Goal: Task Accomplishment & Management: Manage account settings

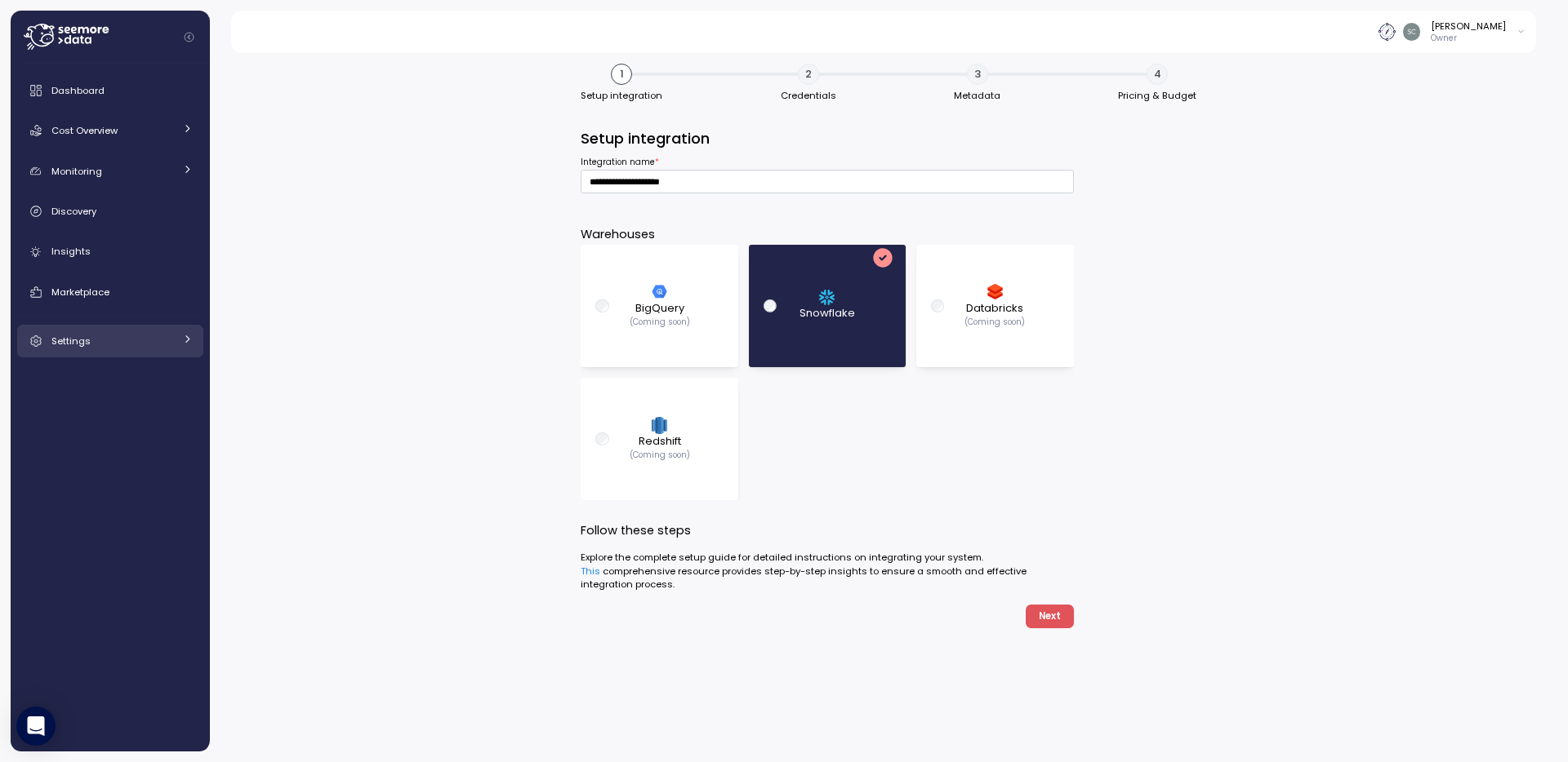
click at [78, 346] on span "Settings" at bounding box center [71, 341] width 39 height 13
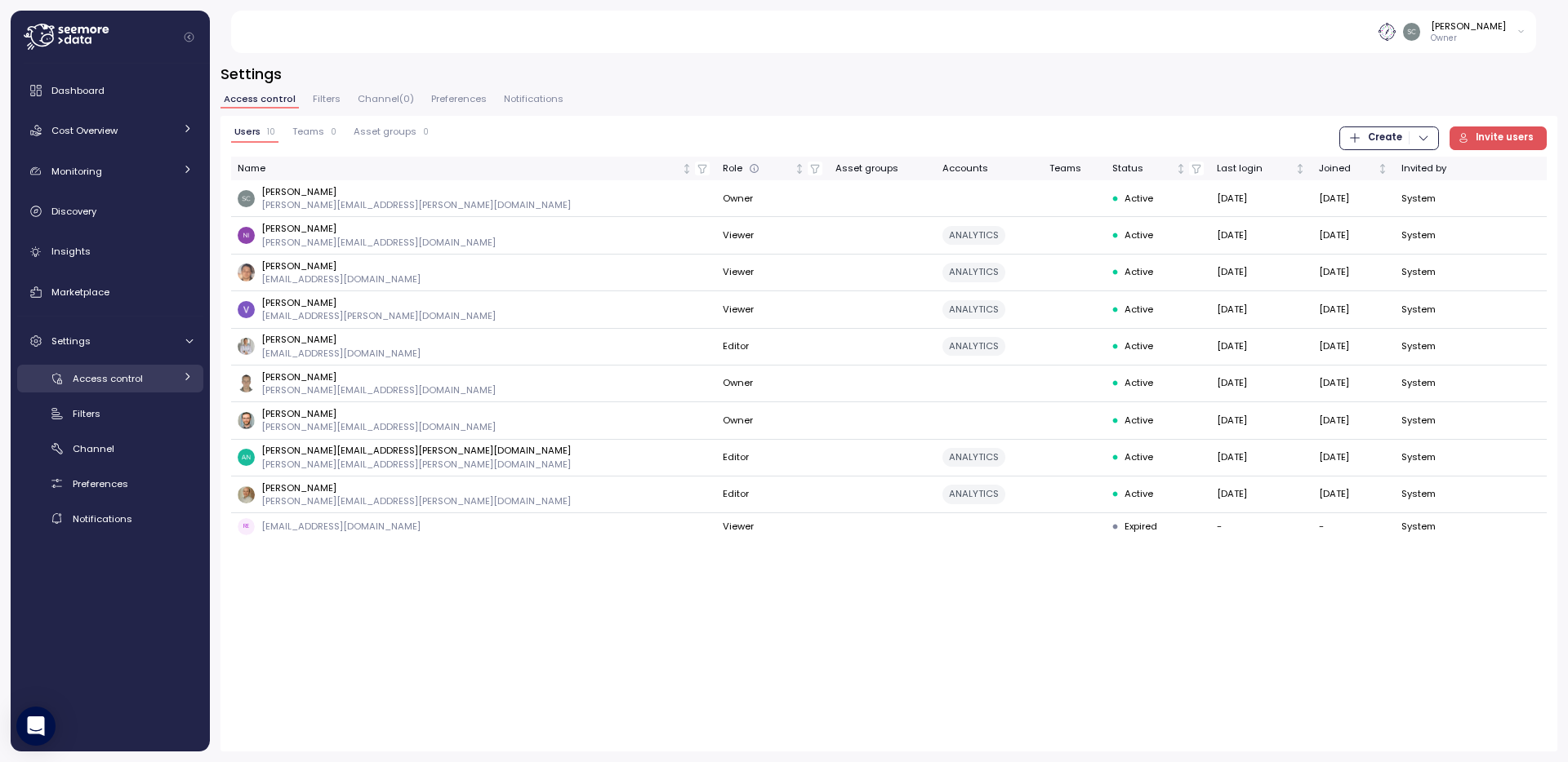
click at [89, 385] on div "Access control" at bounding box center [123, 378] width 101 height 16
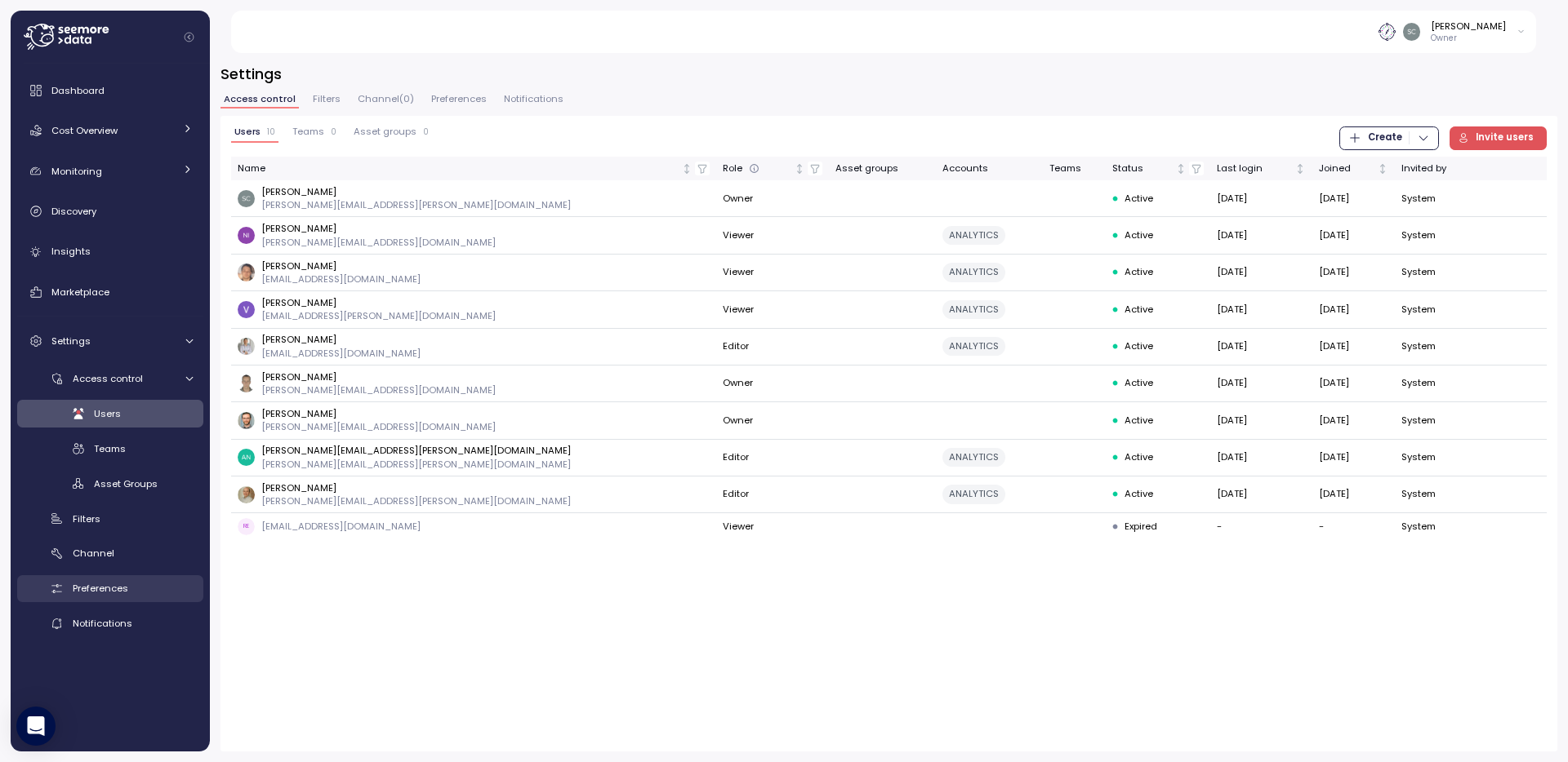
click at [81, 588] on span "Preferences" at bounding box center [100, 588] width 56 height 13
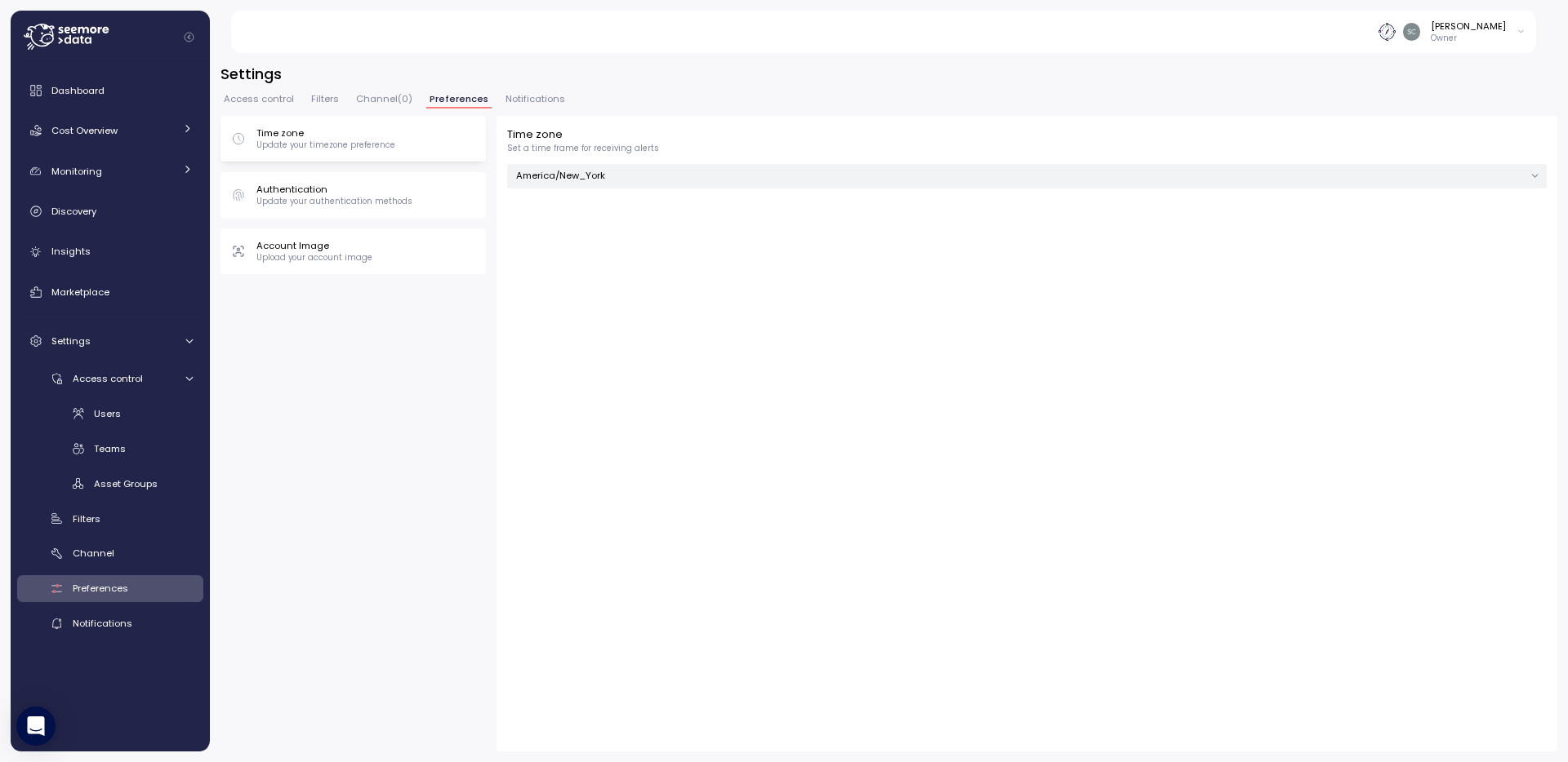
click at [316, 196] on p "Update your authentication methods" at bounding box center [334, 201] width 156 height 12
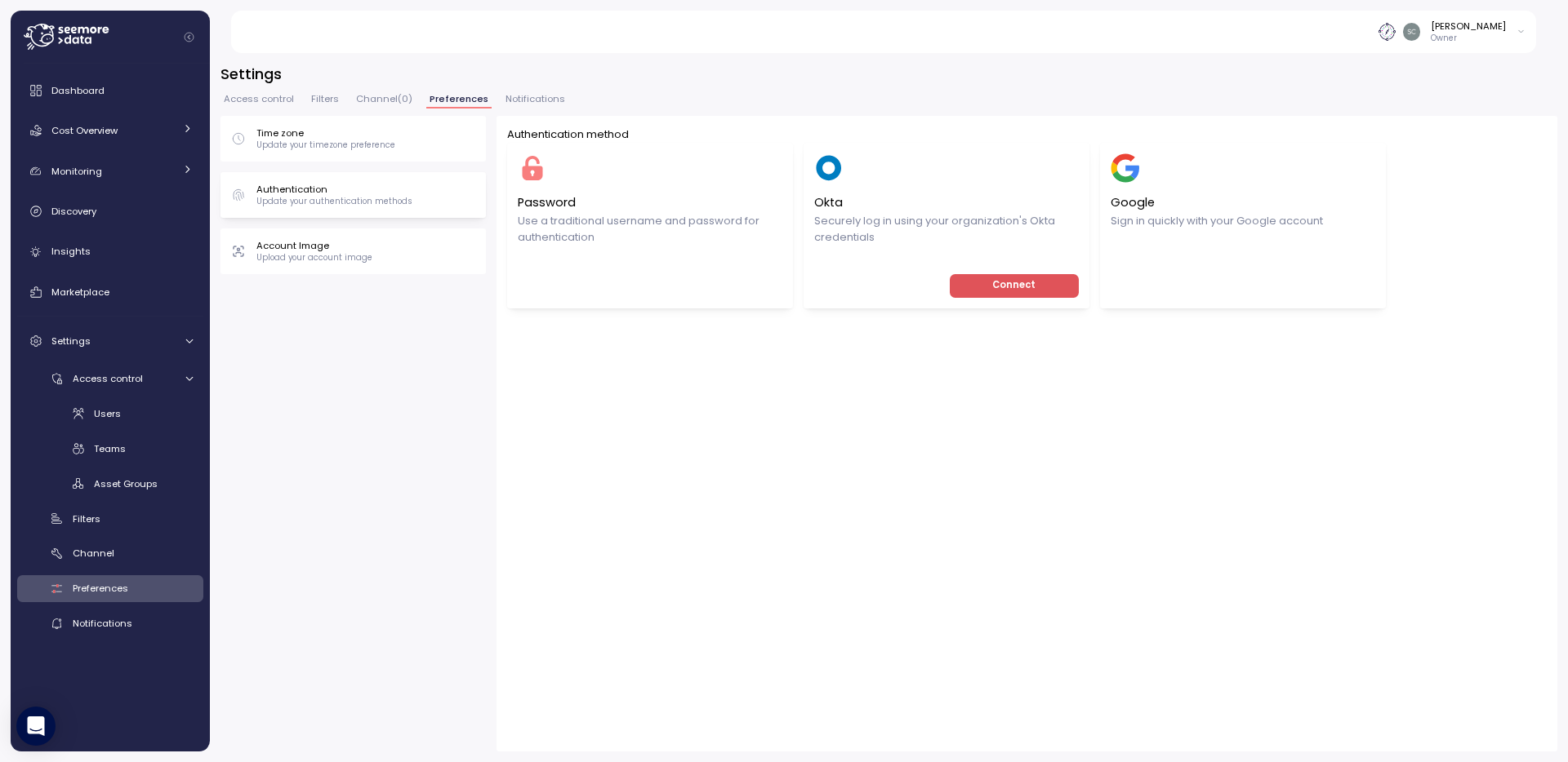
click at [924, 223] on p "Securely log in using your organization's Okta credentials" at bounding box center [946, 229] width 265 height 33
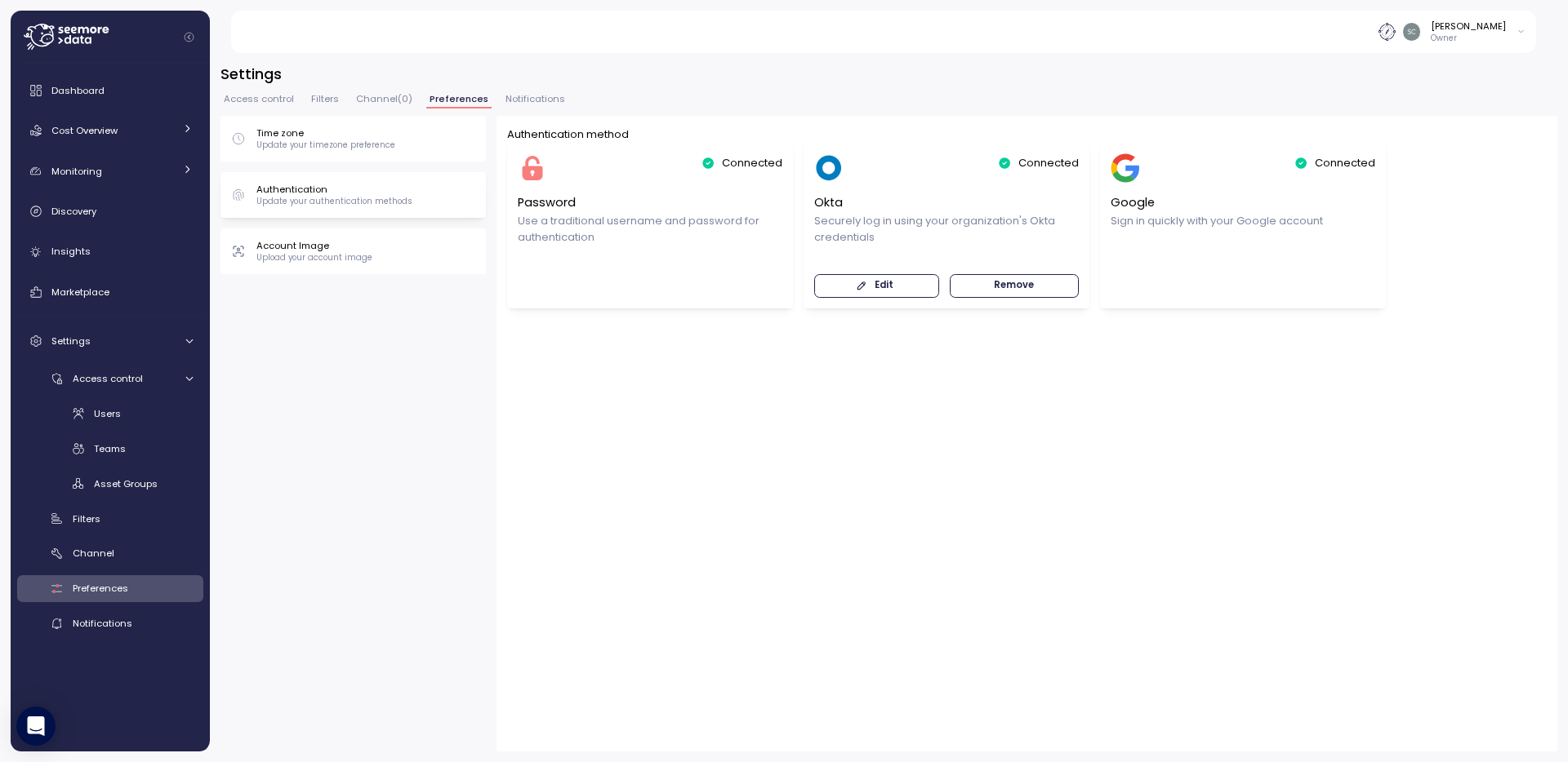
click at [865, 295] on span "Edit" at bounding box center [875, 286] width 104 height 22
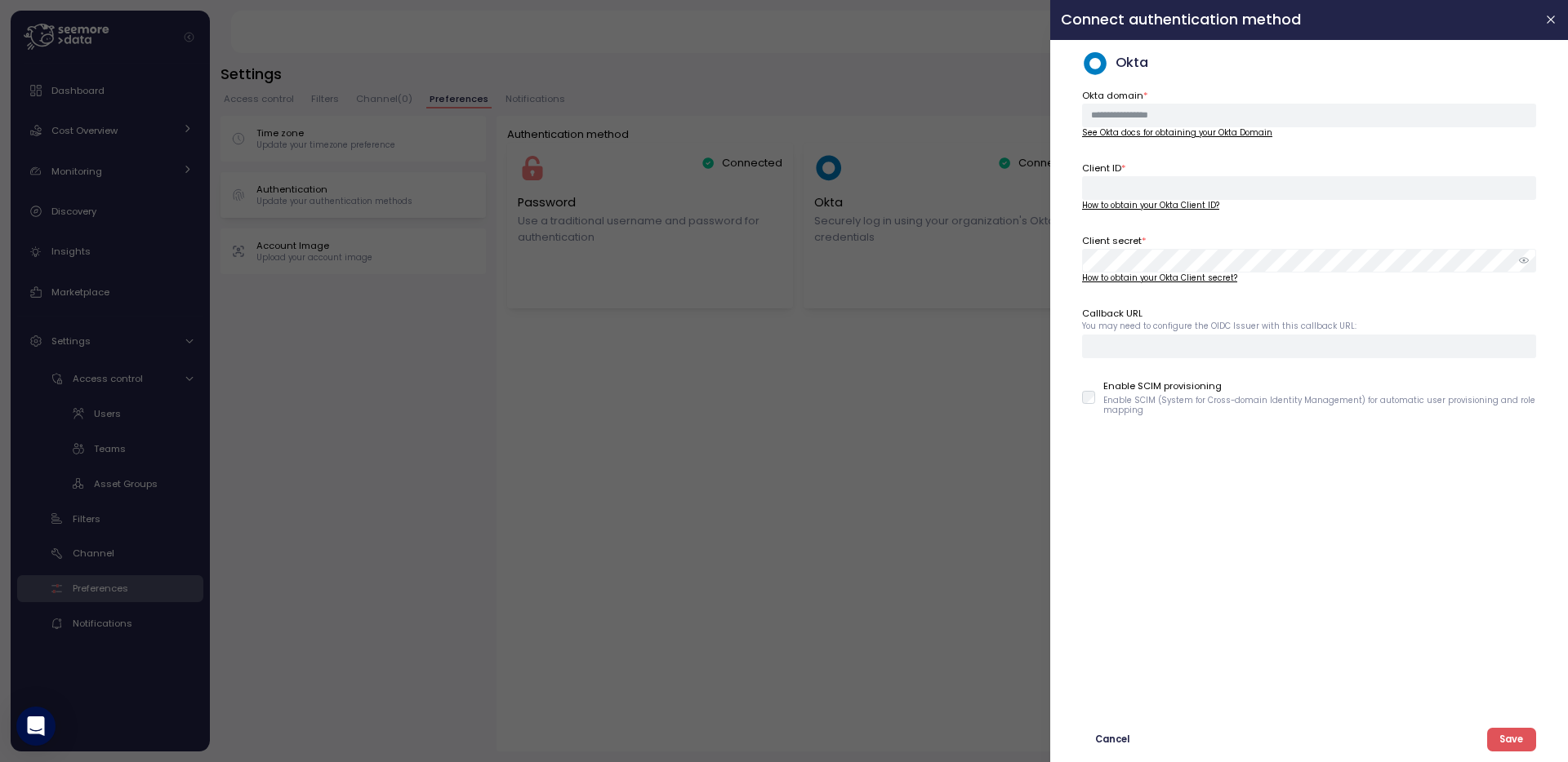
type input "**********"
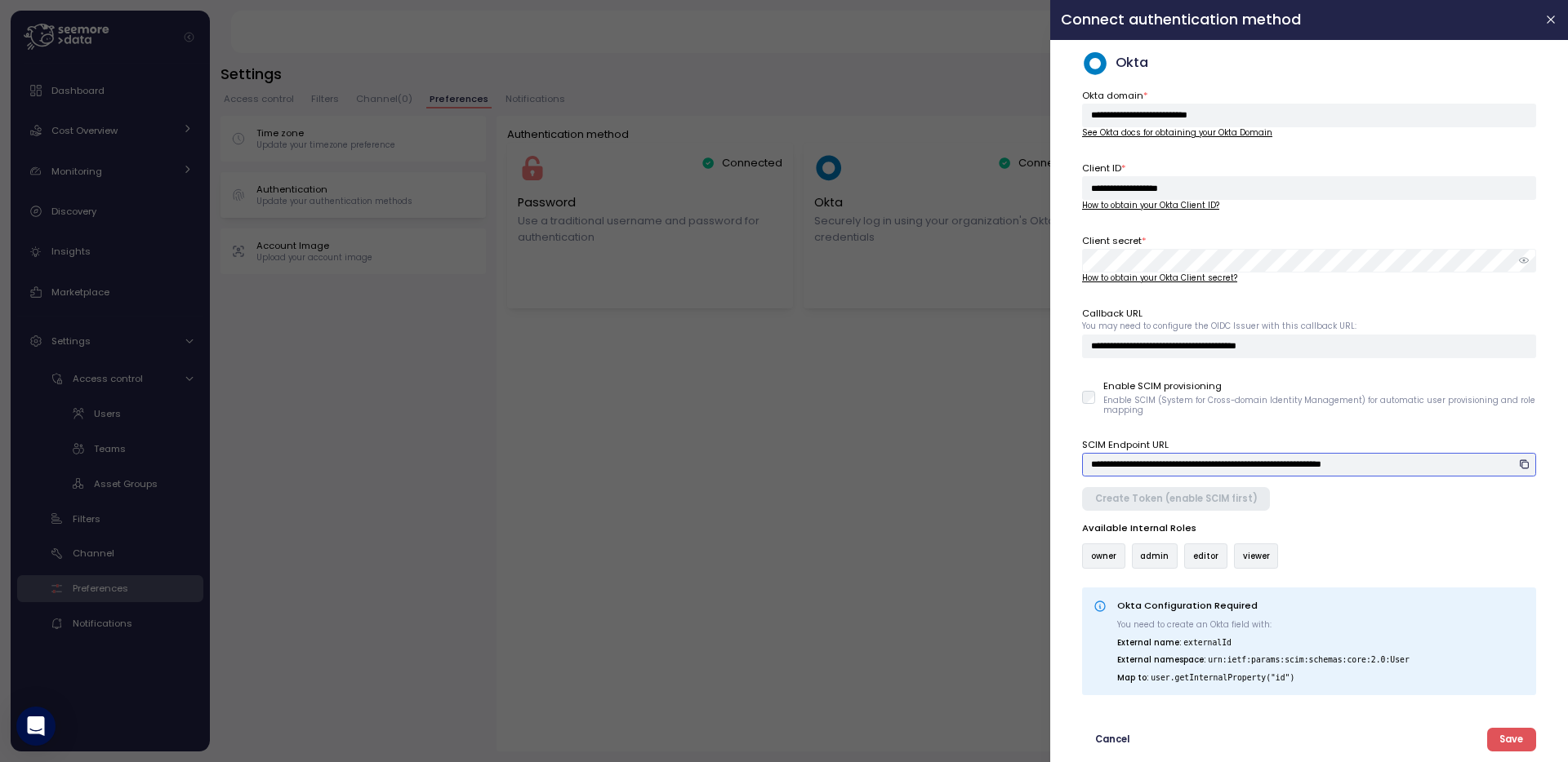
click at [1169, 454] on input "**********" at bounding box center [1309, 464] width 454 height 24
click at [1465, 463] on input "**********" at bounding box center [1309, 464] width 454 height 24
click at [1505, 741] on span "Save" at bounding box center [1511, 740] width 24 height 22
click at [1515, 738] on span "Save" at bounding box center [1511, 740] width 24 height 22
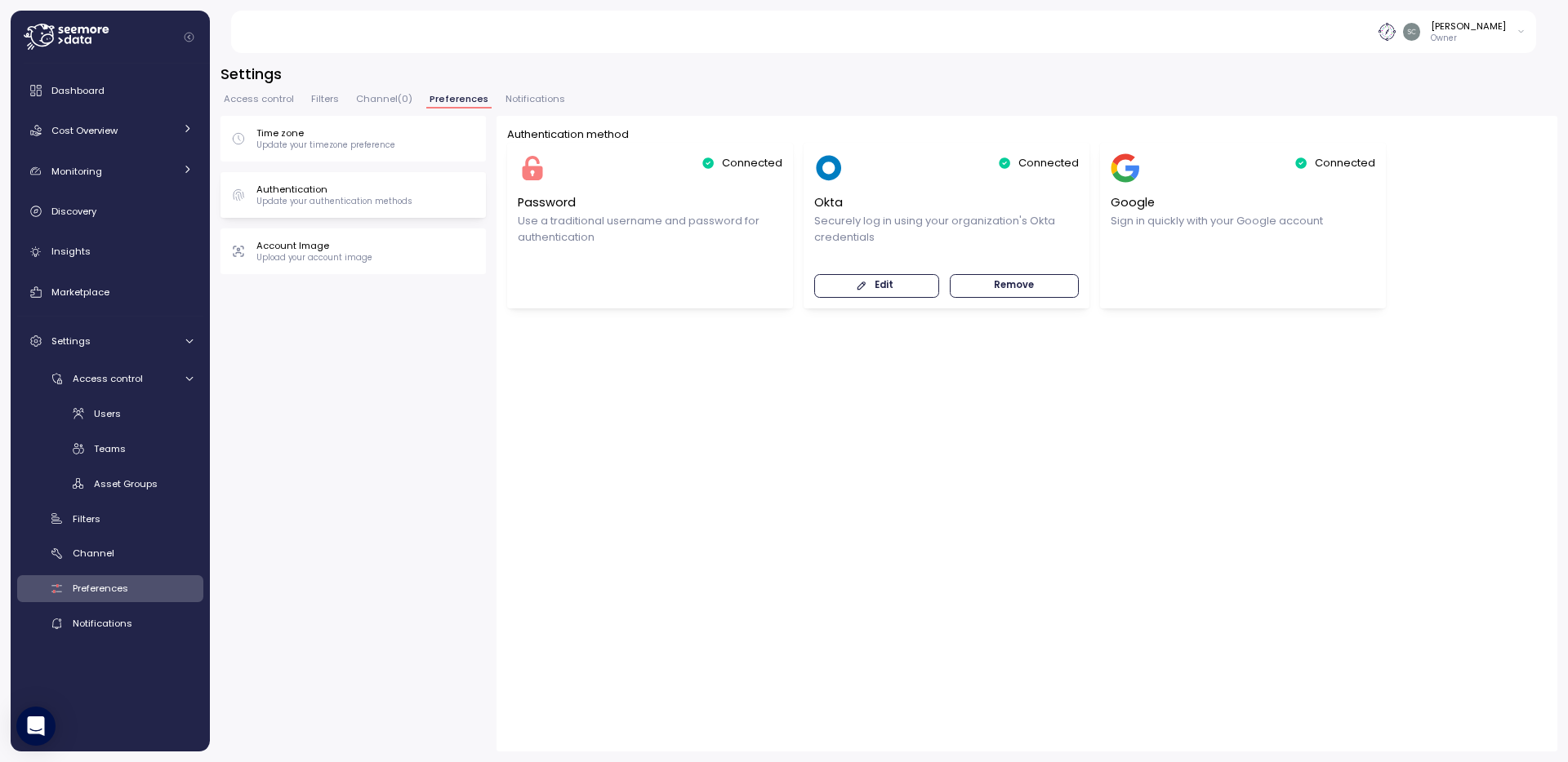
click at [885, 277] on span "Edit" at bounding box center [884, 286] width 19 height 22
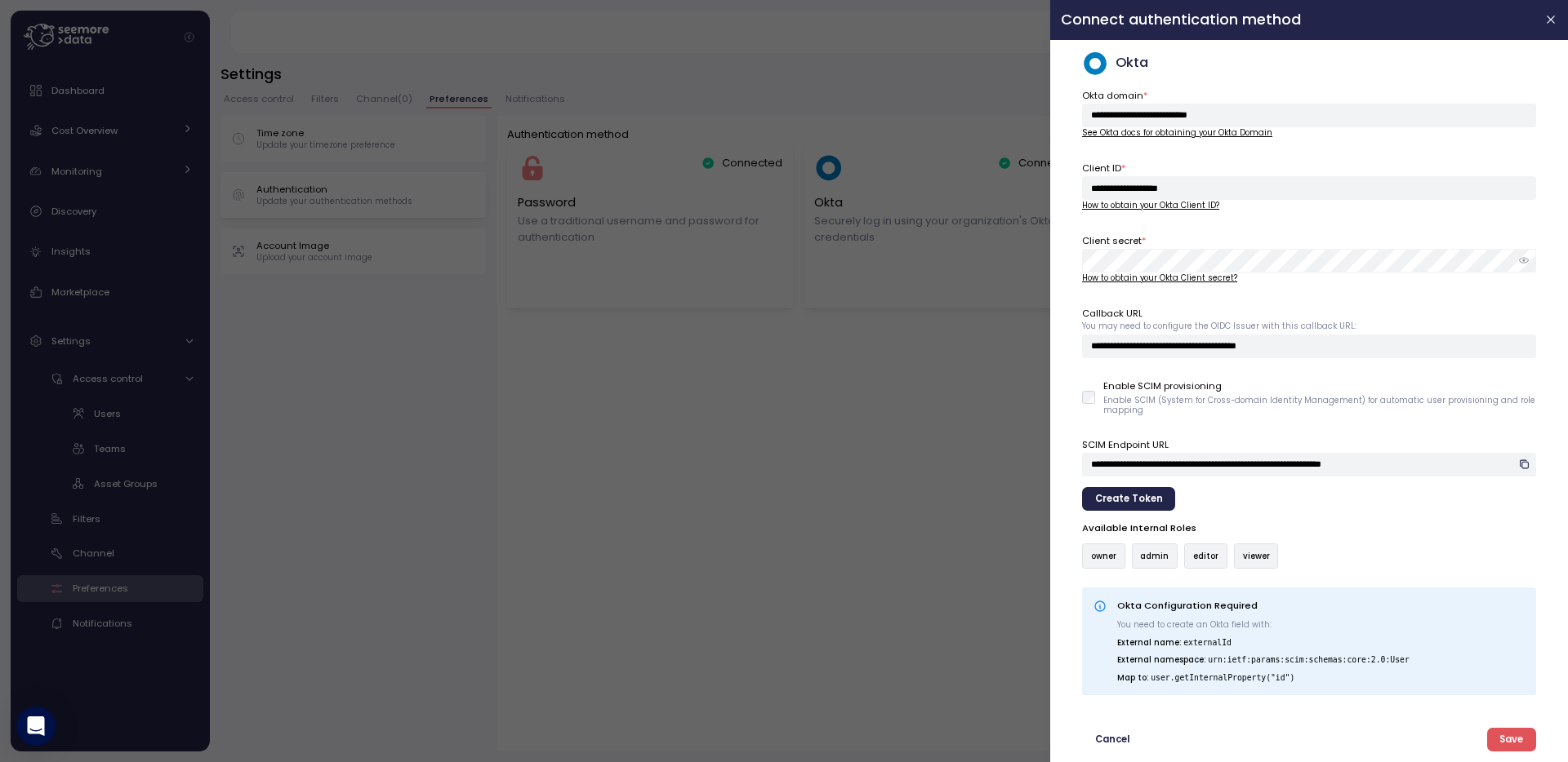
click at [1120, 496] on span "Create Token" at bounding box center [1129, 499] width 67 height 22
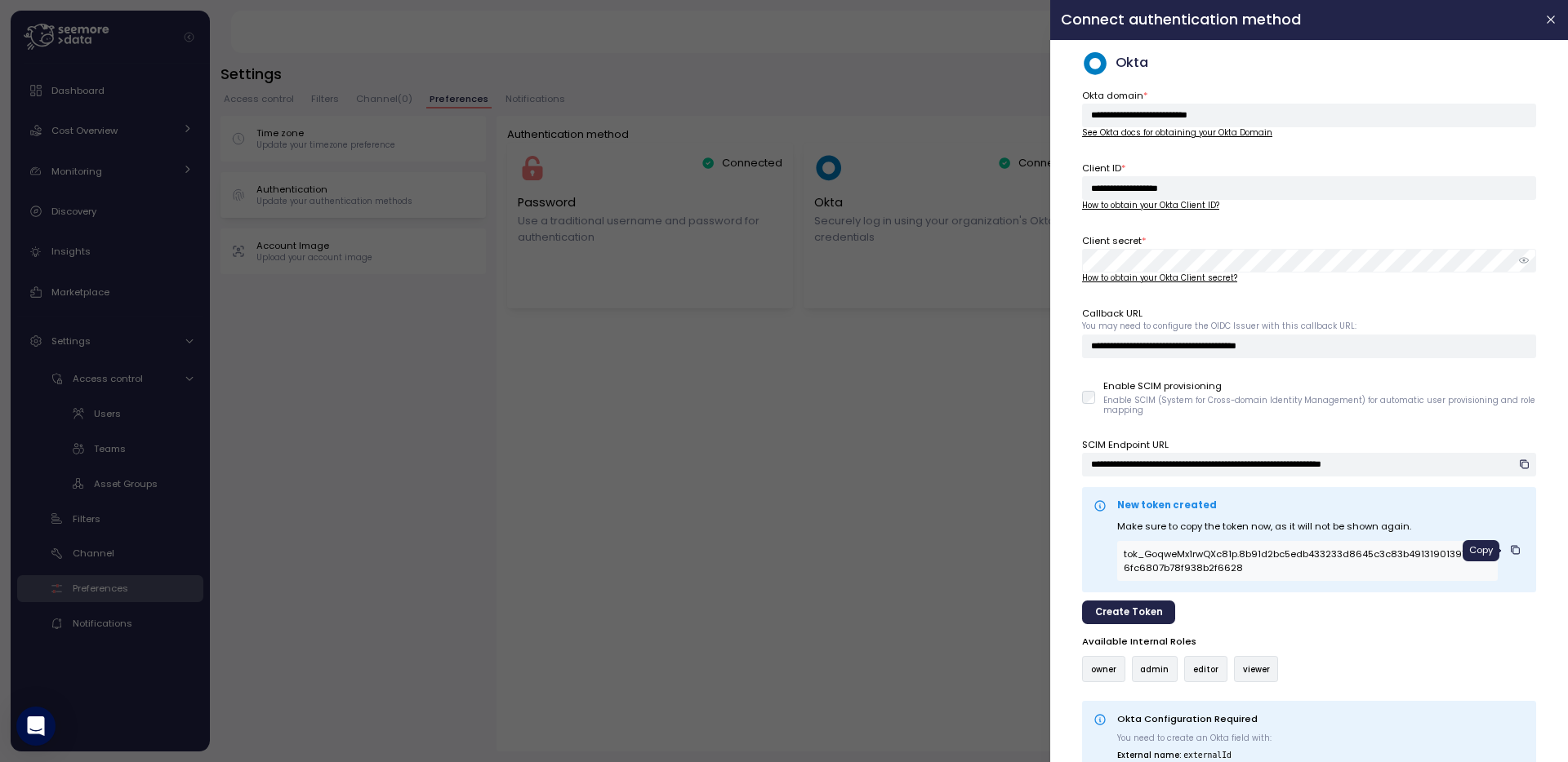
click at [1512, 550] on icon "button" at bounding box center [1514, 550] width 6 height 6
click at [1556, 16] on icon "button" at bounding box center [1551, 19] width 13 height 13
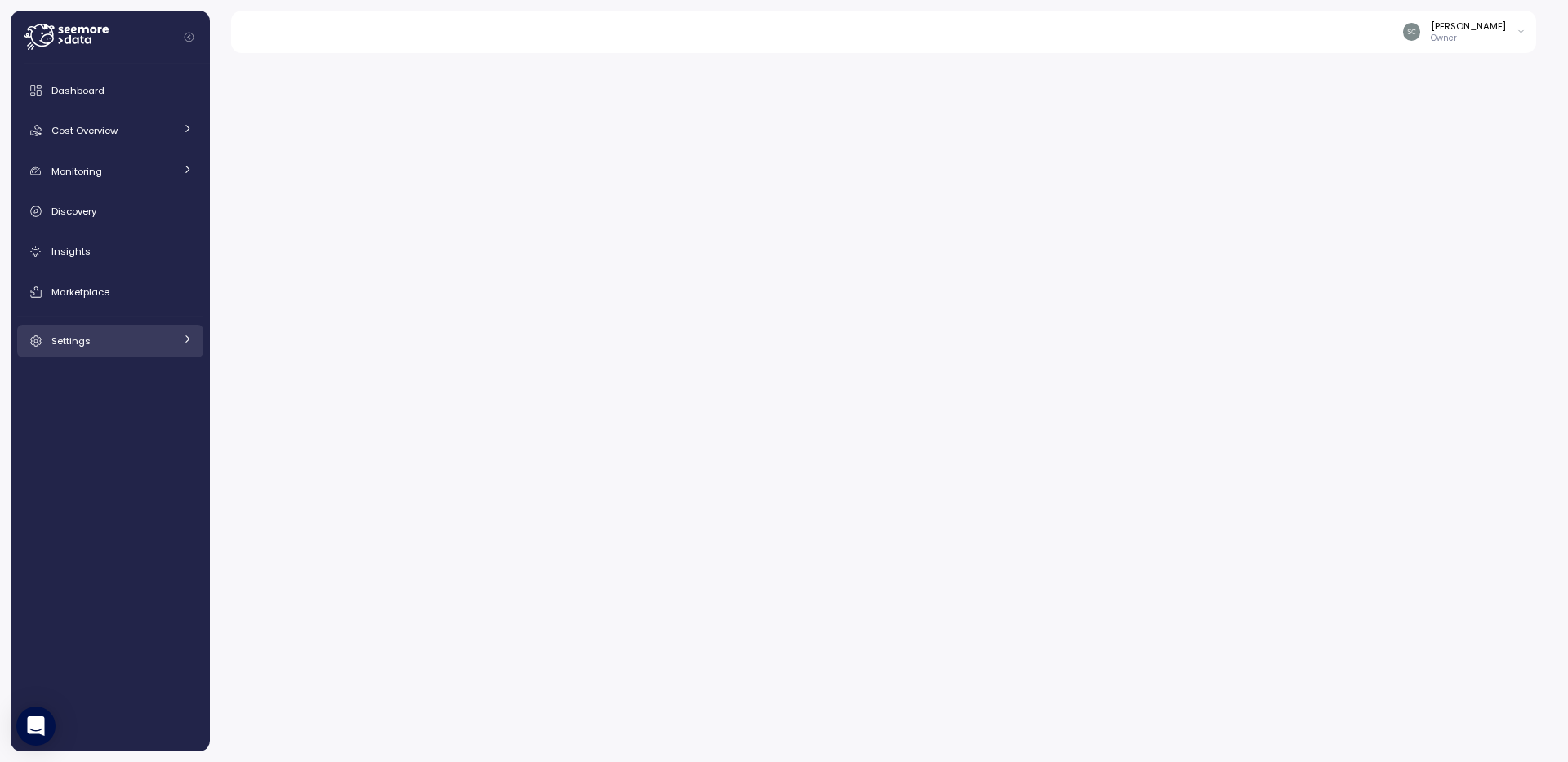
click at [99, 344] on div "Settings" at bounding box center [112, 341] width 122 height 16
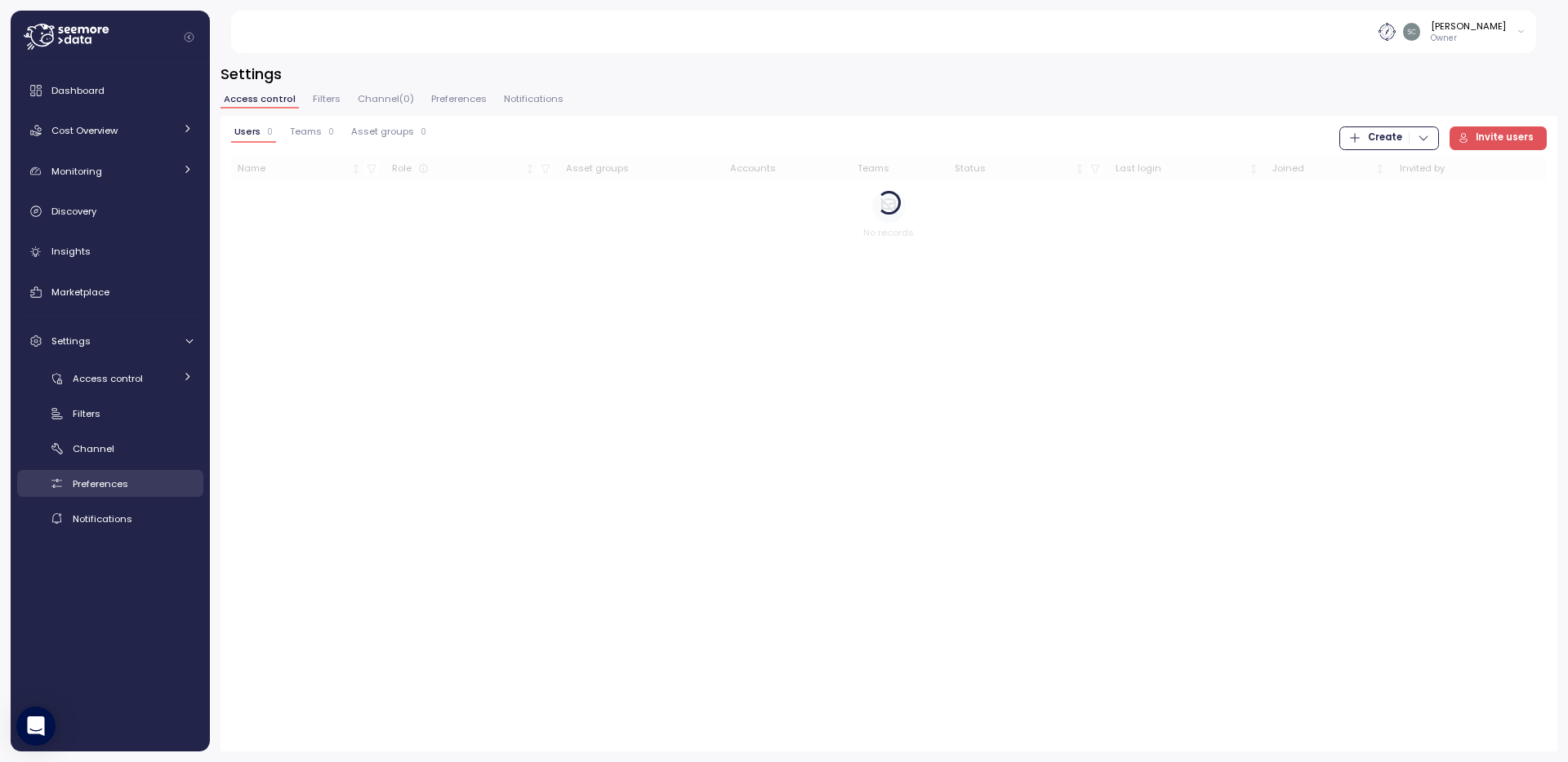
click at [80, 489] on span "Preferences" at bounding box center [100, 483] width 56 height 13
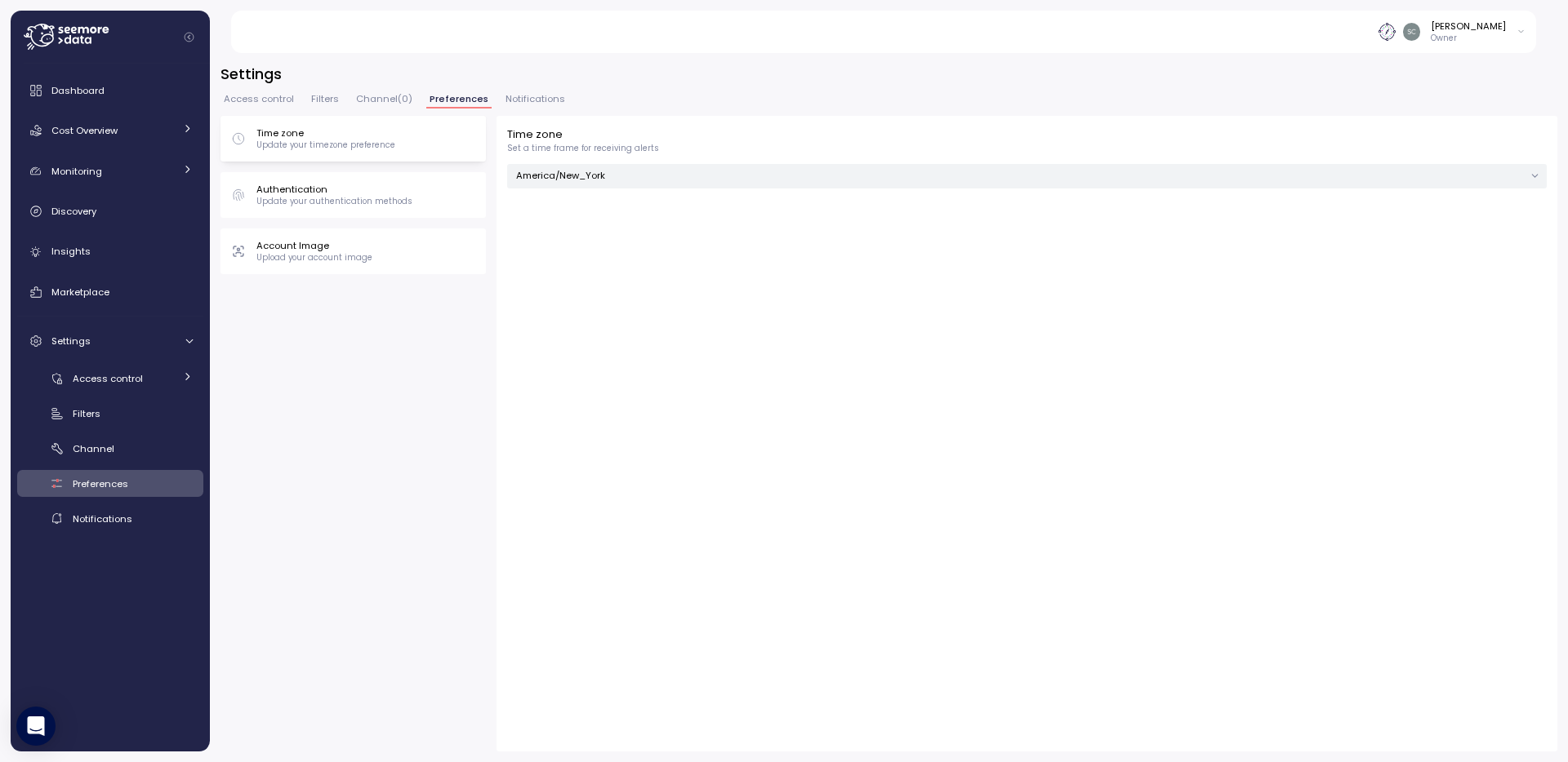
click at [320, 200] on p "Update your authentication methods" at bounding box center [334, 201] width 156 height 12
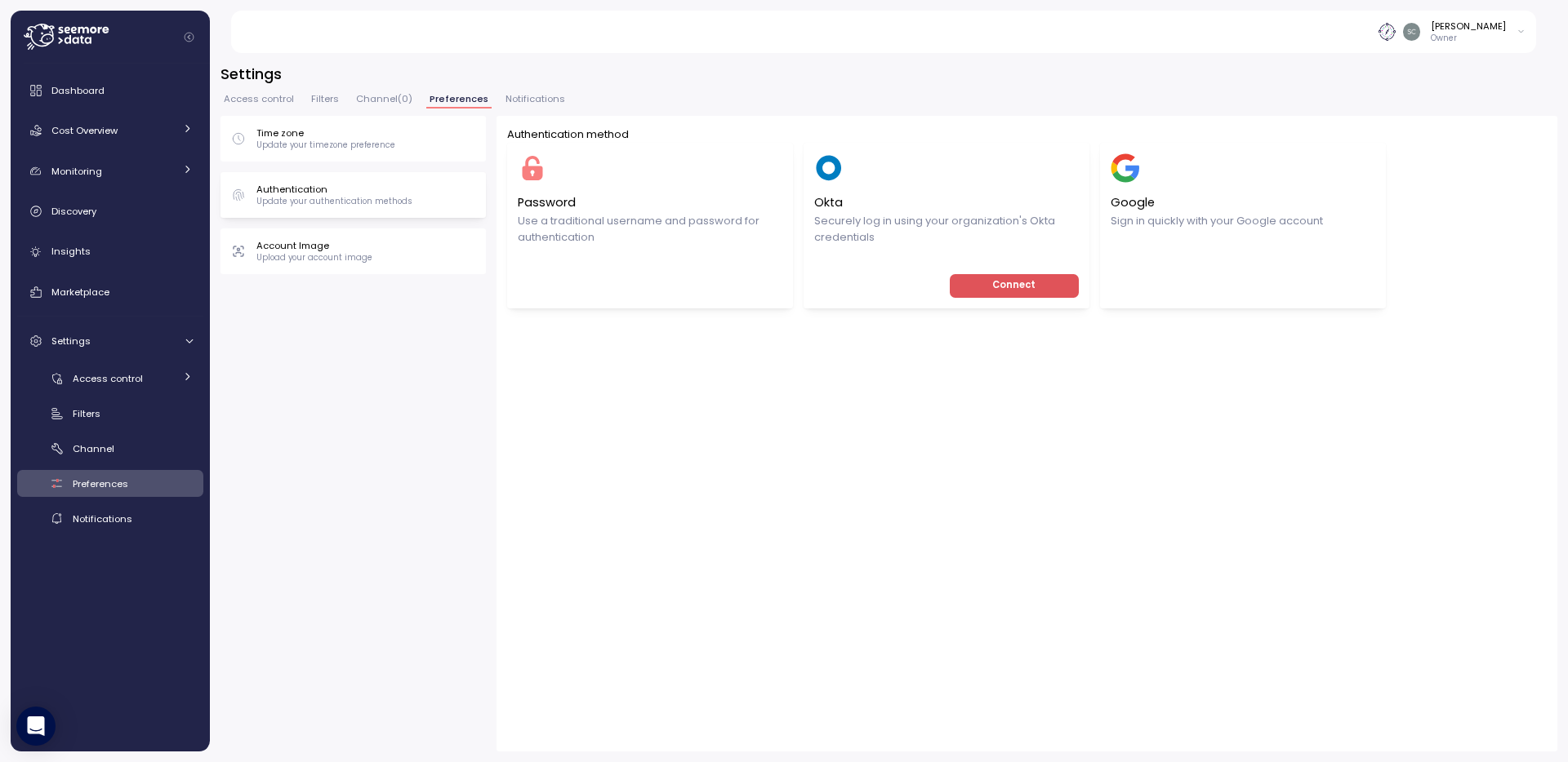
click at [929, 250] on div "Okta Securely log in using your organization's Okta credentials Edit Connect" at bounding box center [946, 225] width 286 height 166
click at [977, 282] on span "Connect" at bounding box center [1014, 286] width 104 height 22
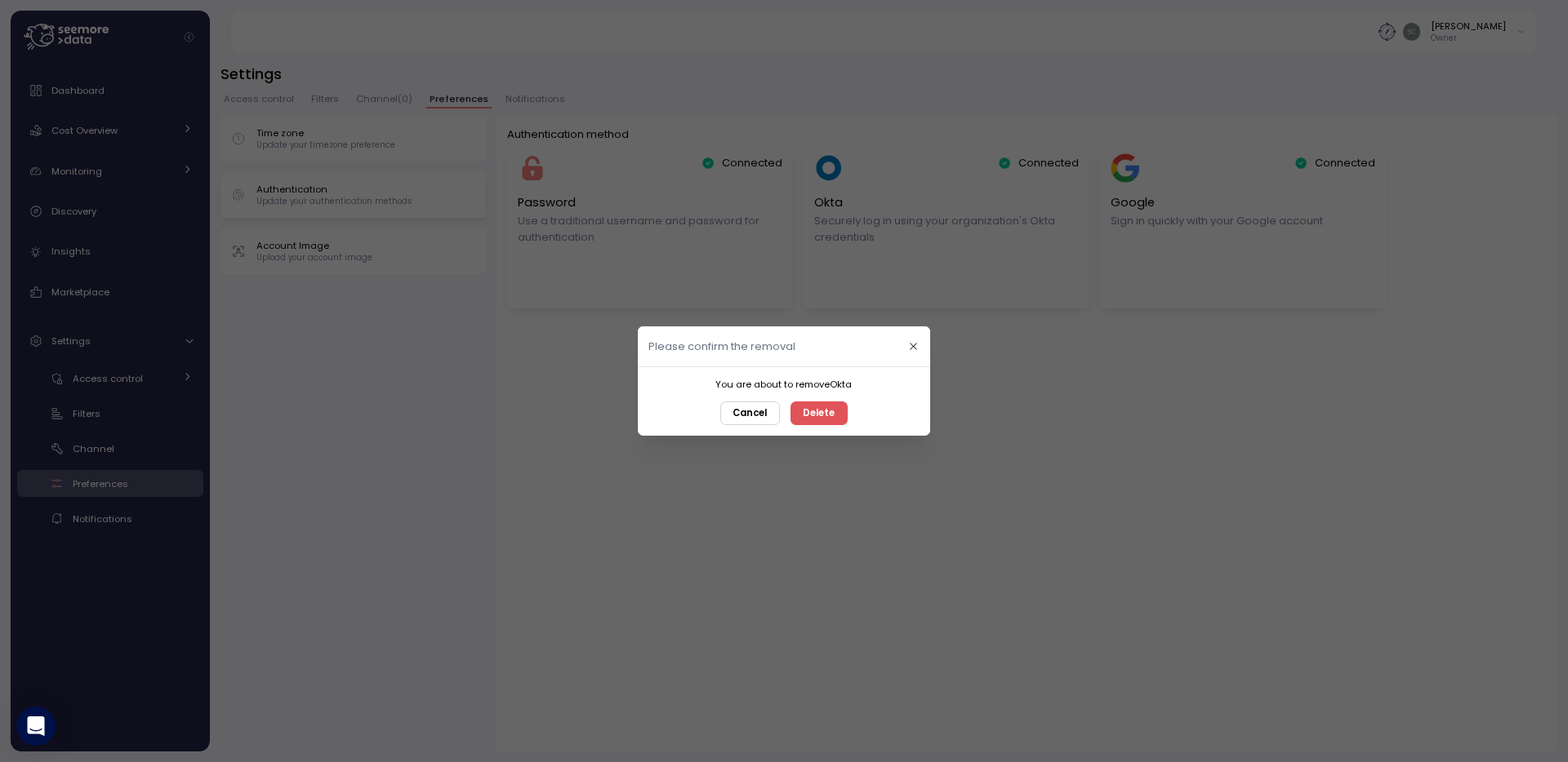
click at [751, 411] on span "Cancel" at bounding box center [750, 413] width 35 height 22
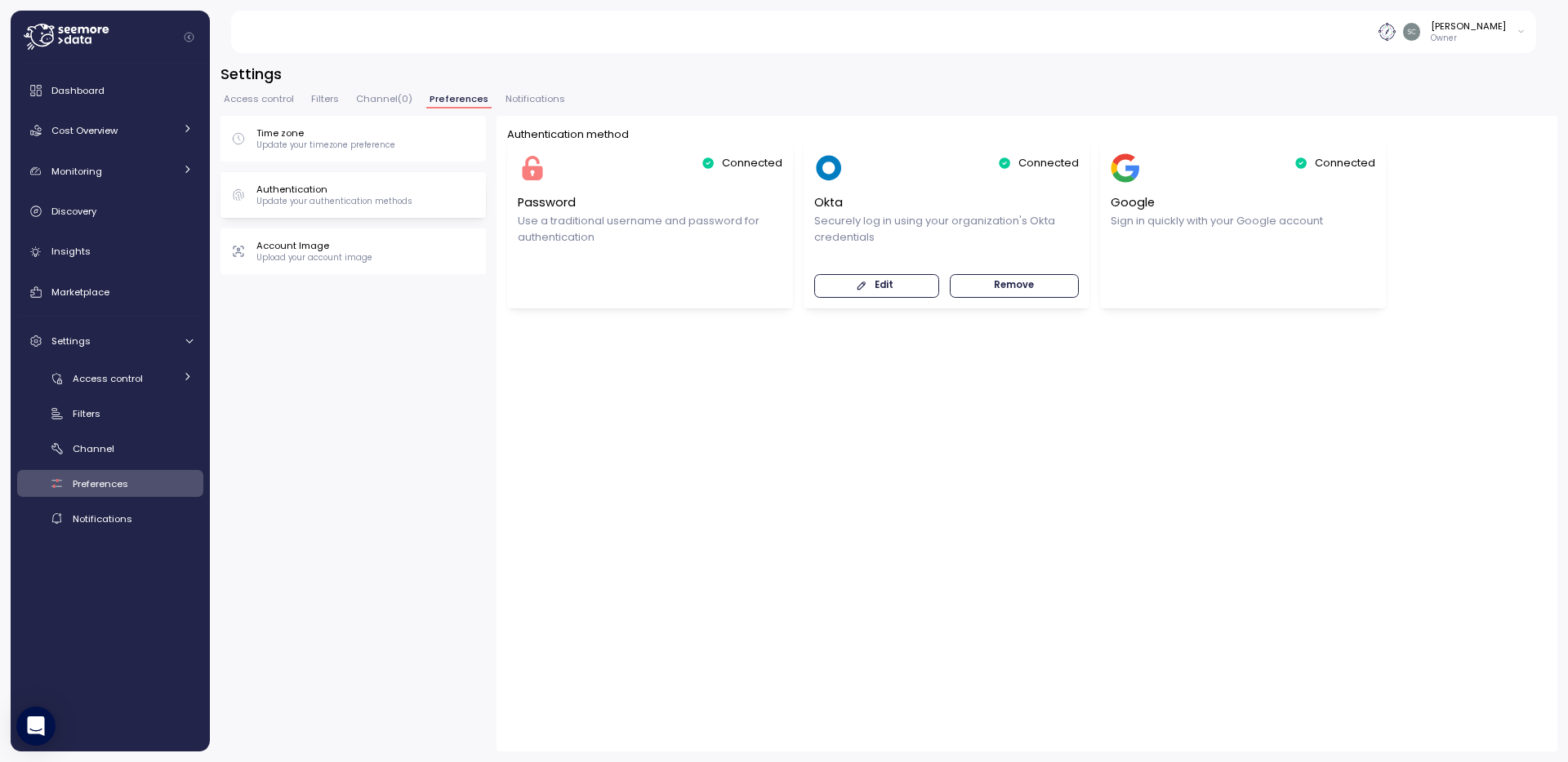
click at [884, 282] on span "Edit" at bounding box center [884, 286] width 19 height 22
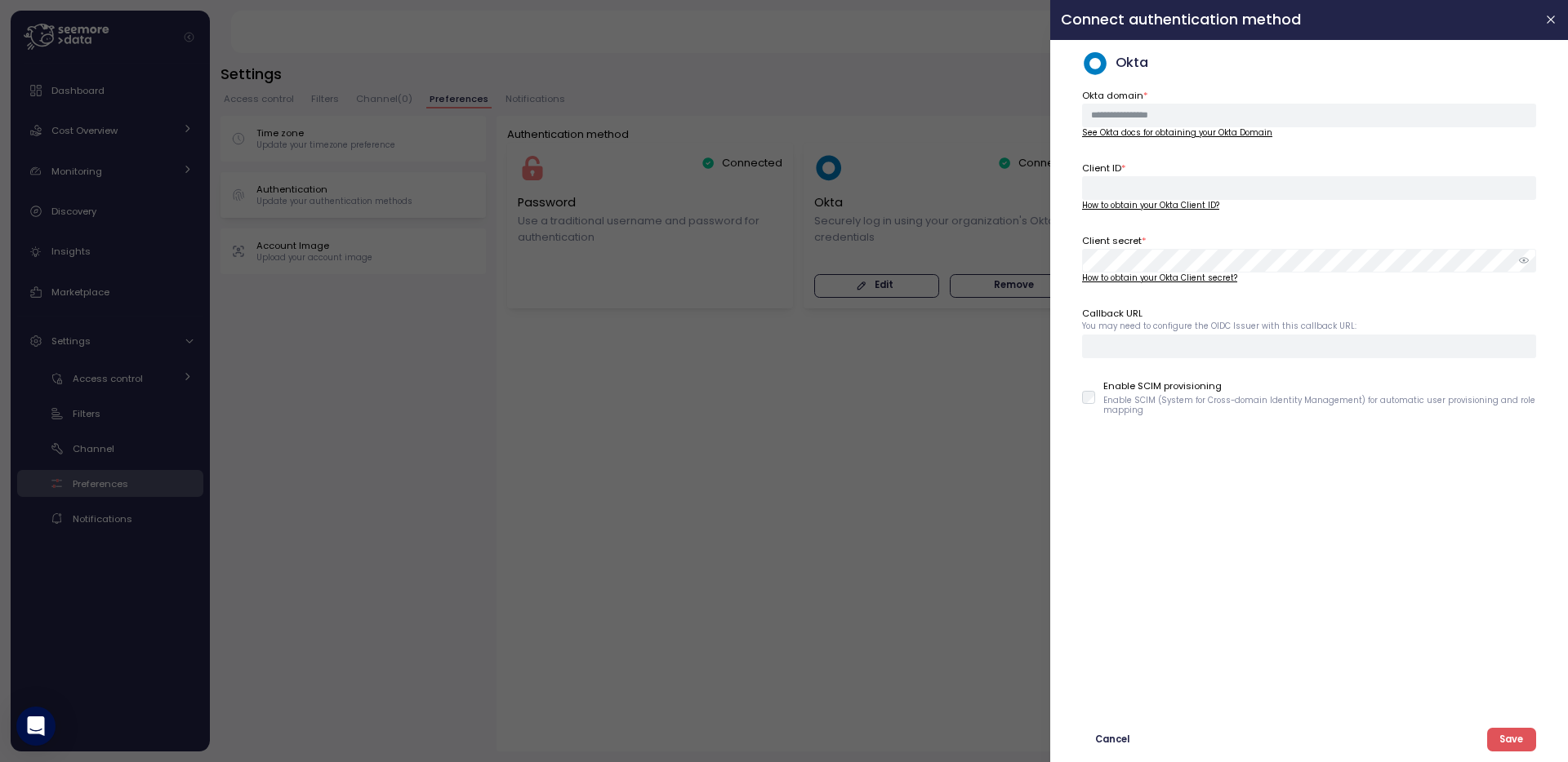
type input "**********"
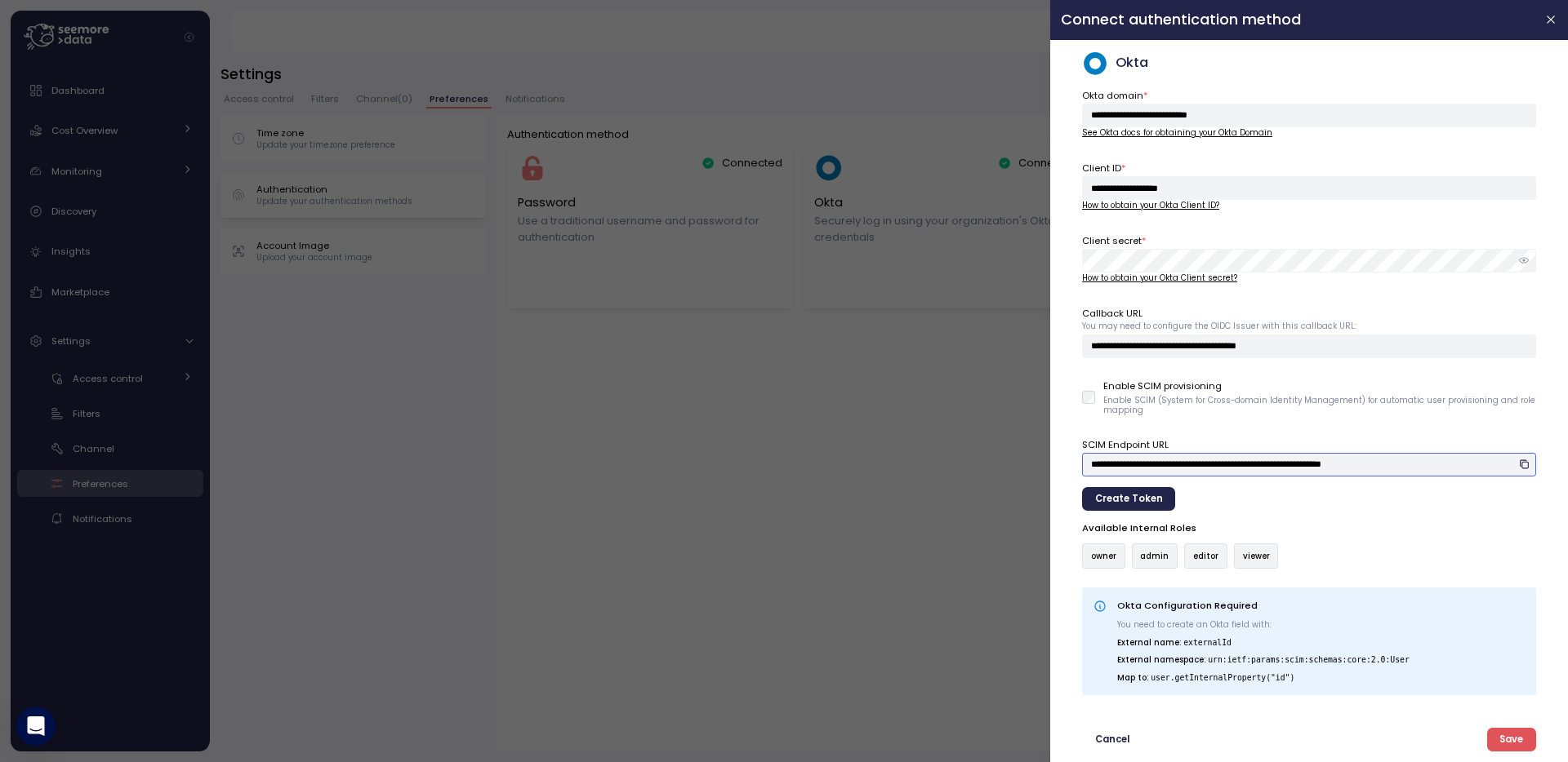
click at [1454, 466] on input "**********" at bounding box center [1309, 464] width 454 height 24
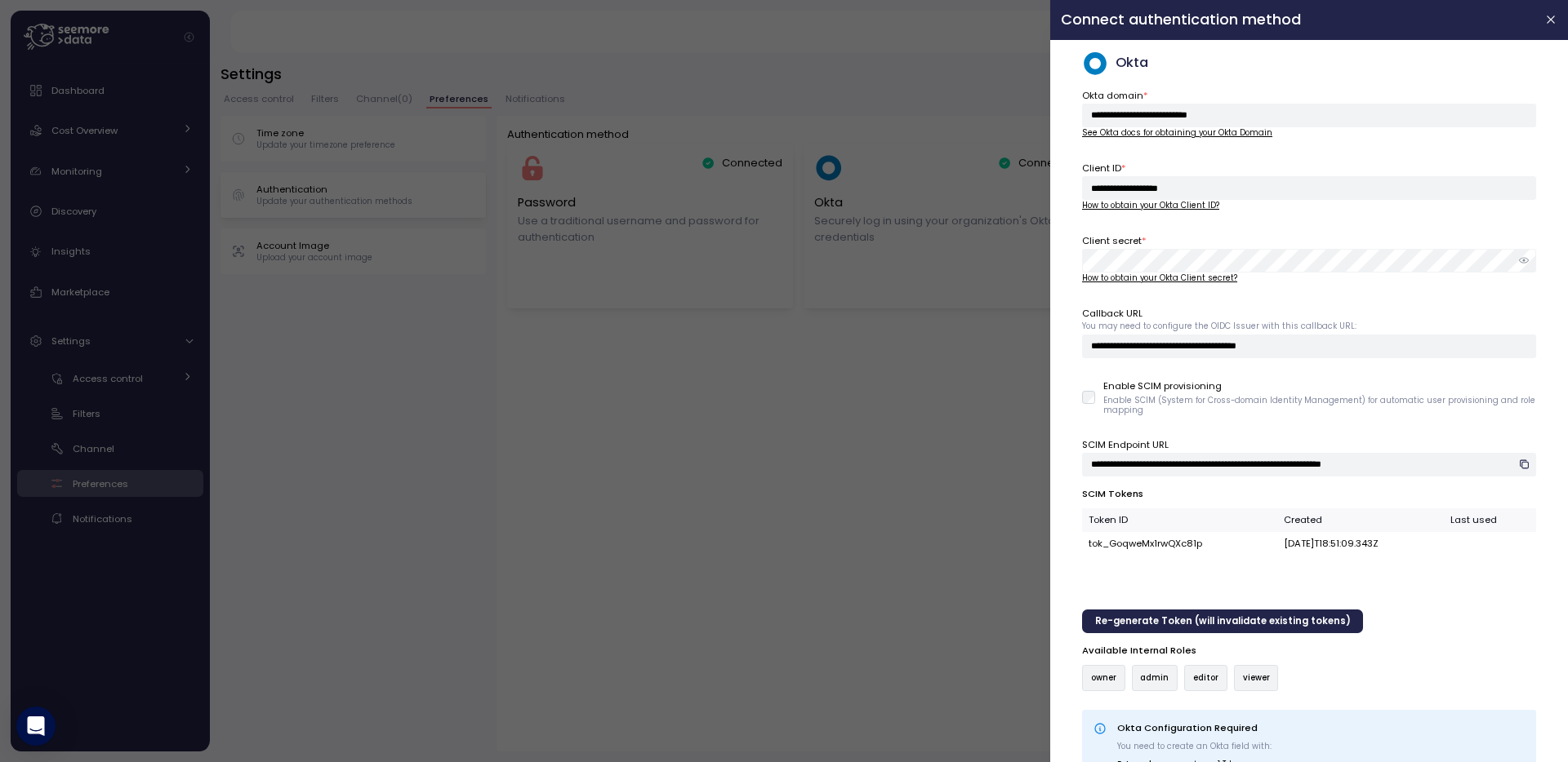
scroll to position [90, 0]
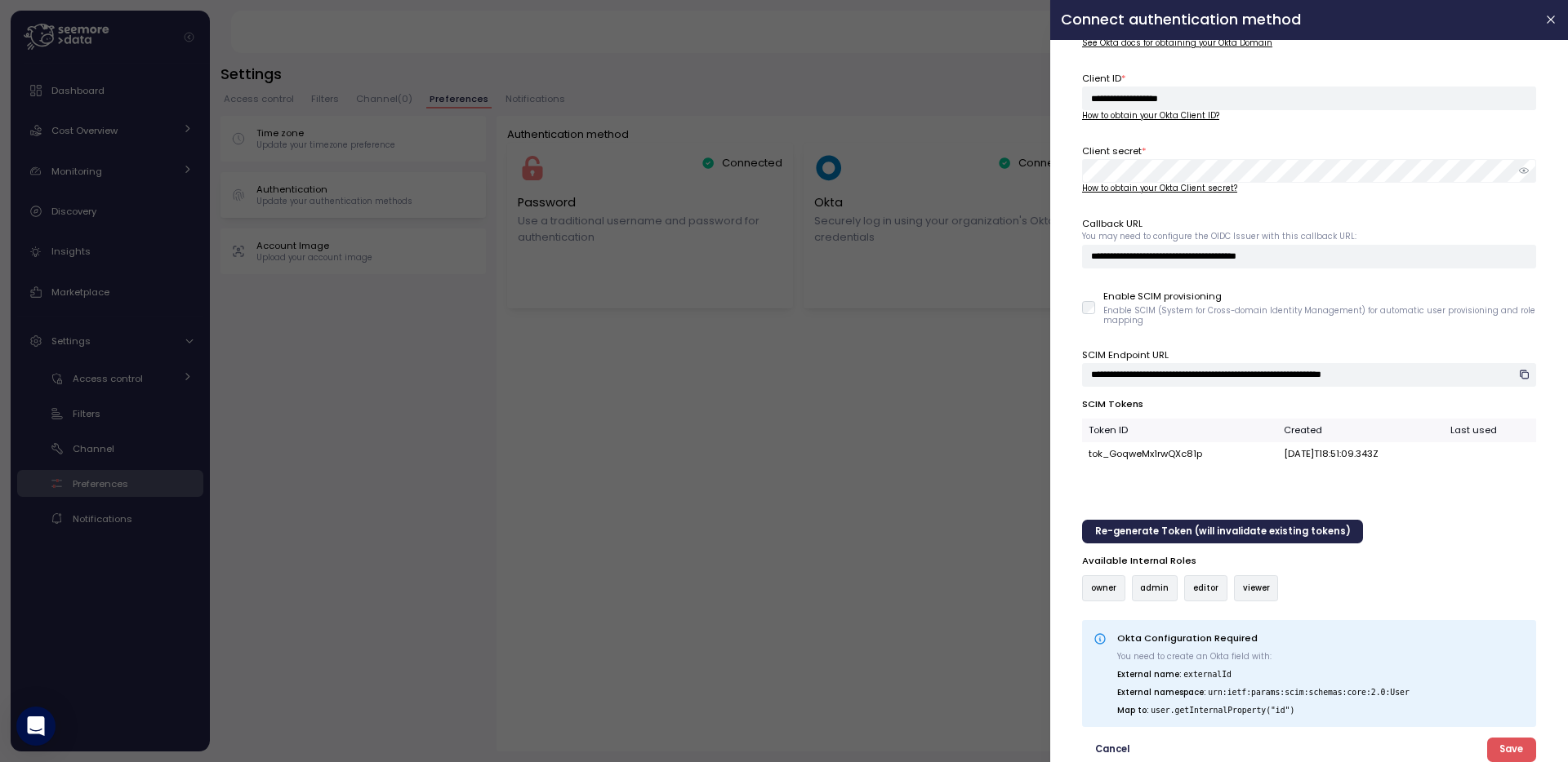
click at [1107, 748] on span "Cancel" at bounding box center [1112, 749] width 35 height 22
